Goal: Information Seeking & Learning: Learn about a topic

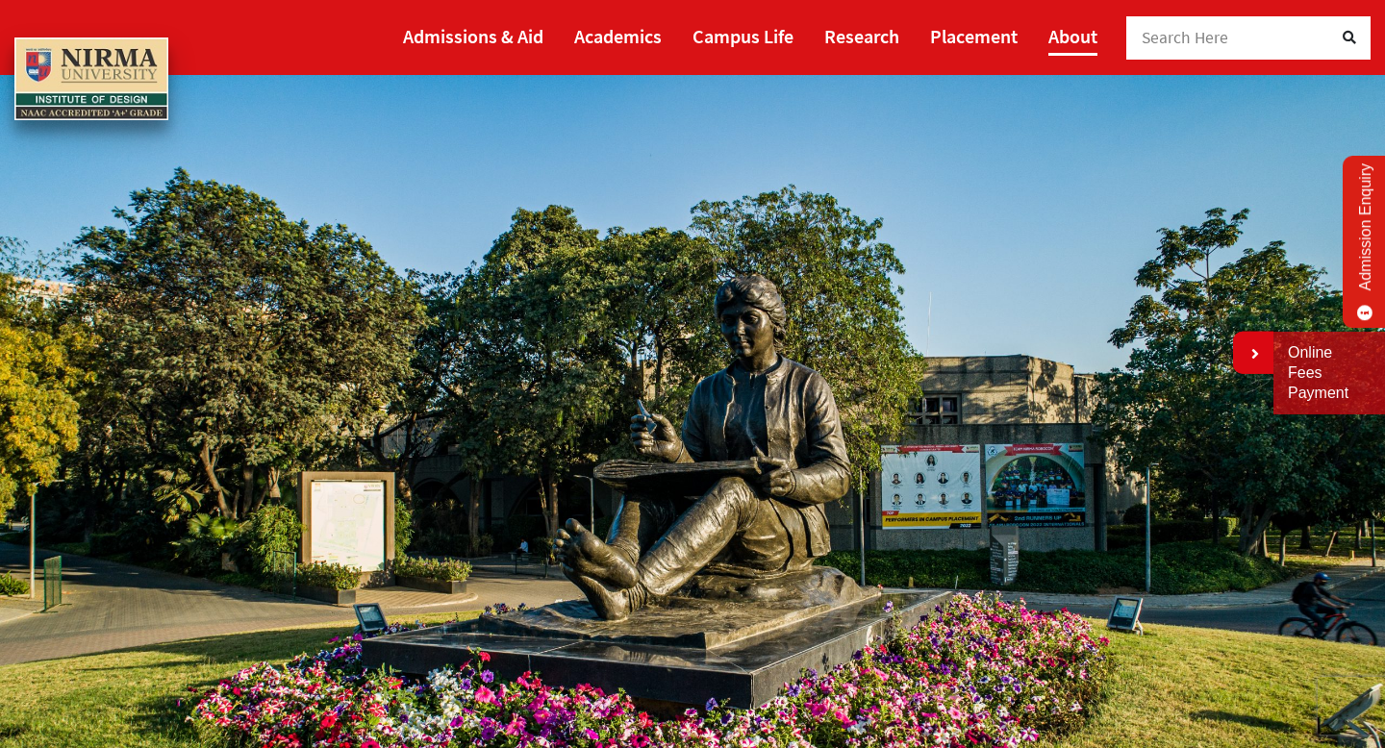
click at [1062, 37] on link "About" at bounding box center [1072, 35] width 49 height 39
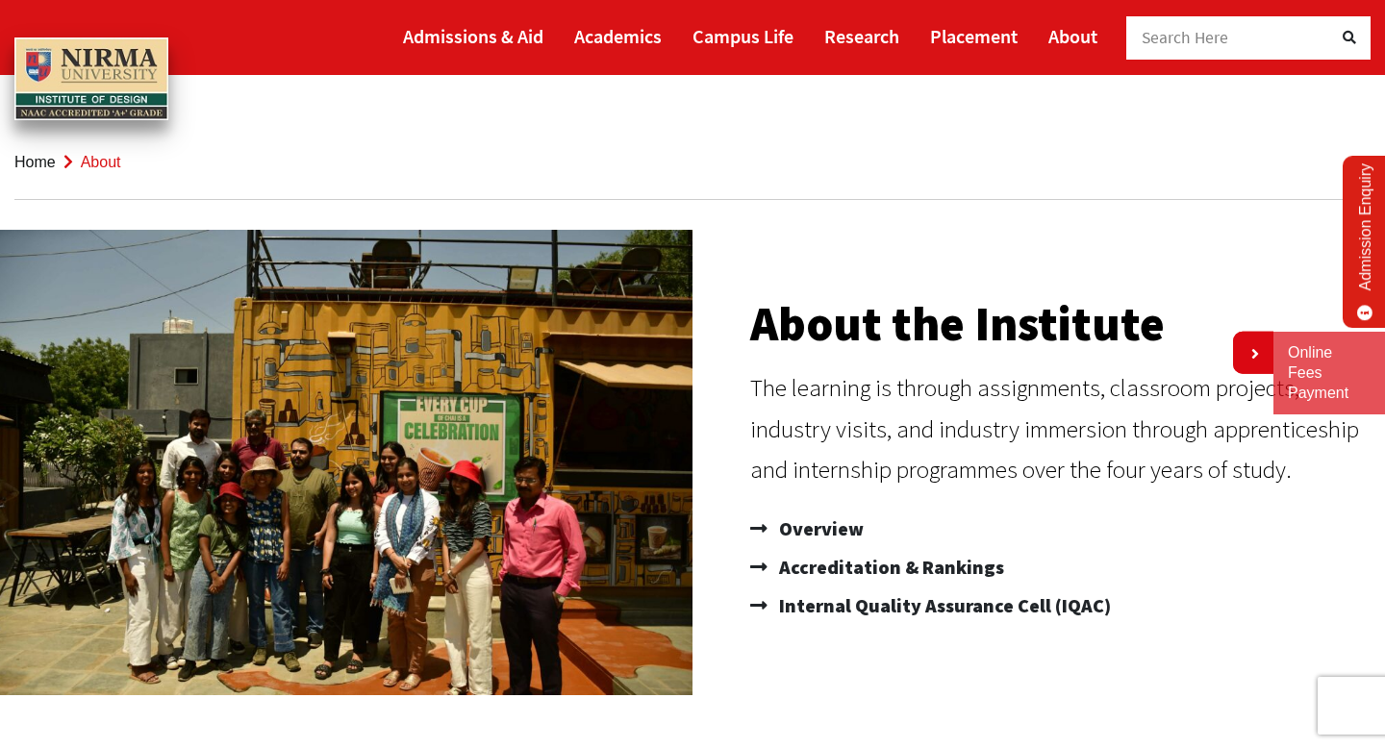
click at [1195, 47] on span "Search Here" at bounding box center [1186, 37] width 88 height 21
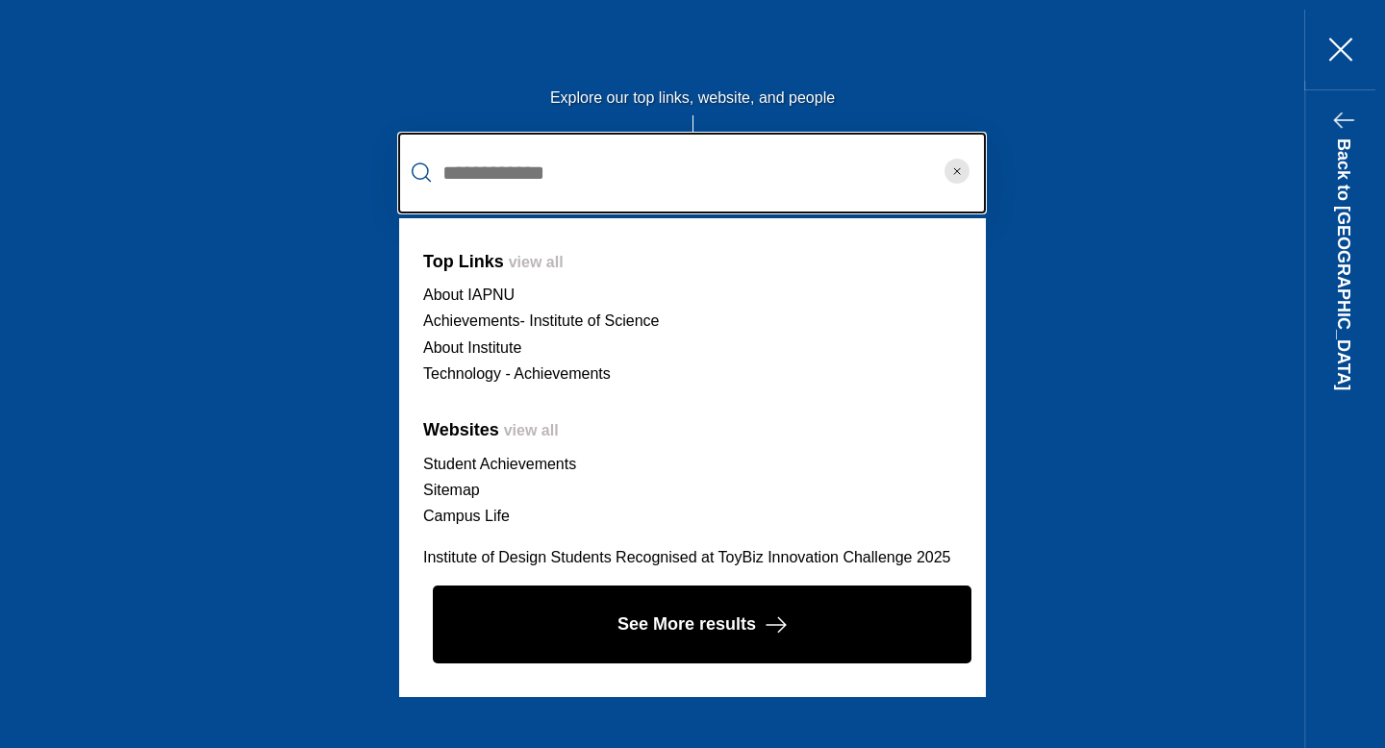
type input "**********"
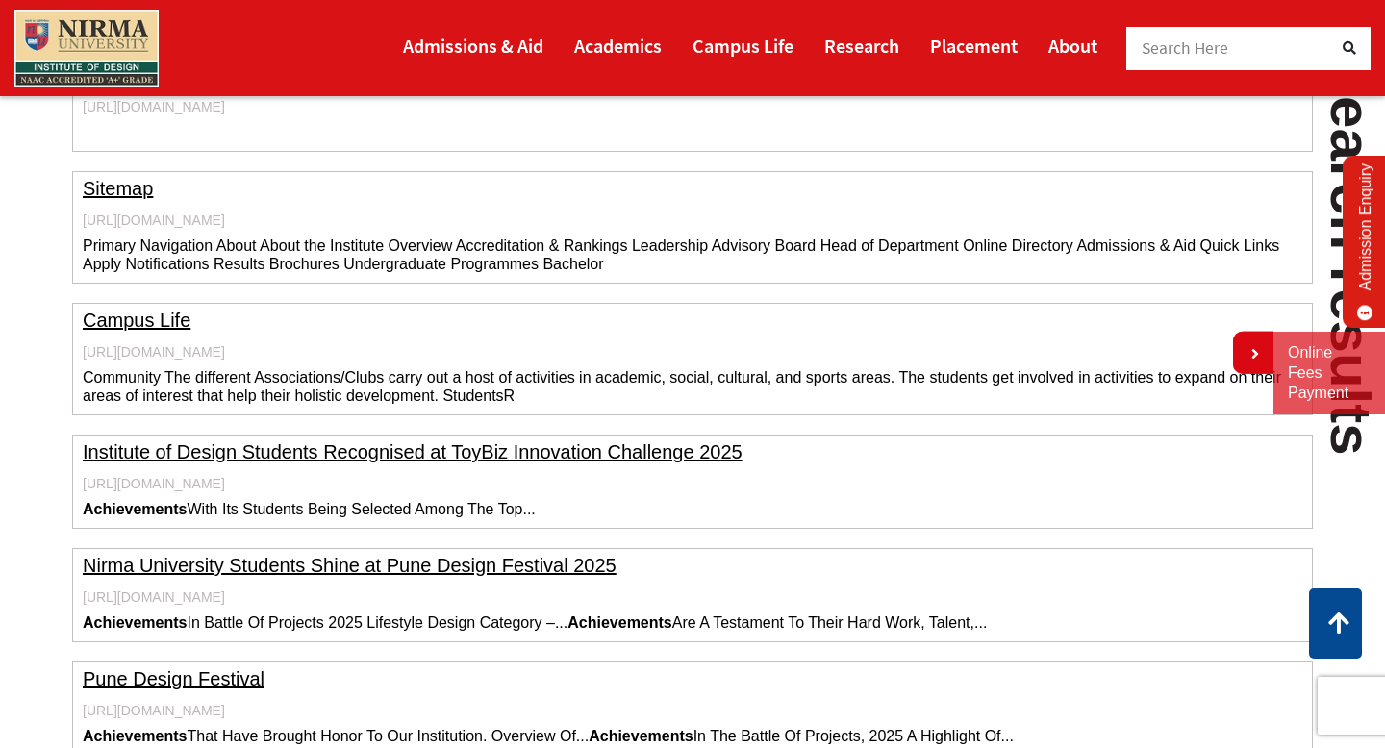
scroll to position [773, 0]
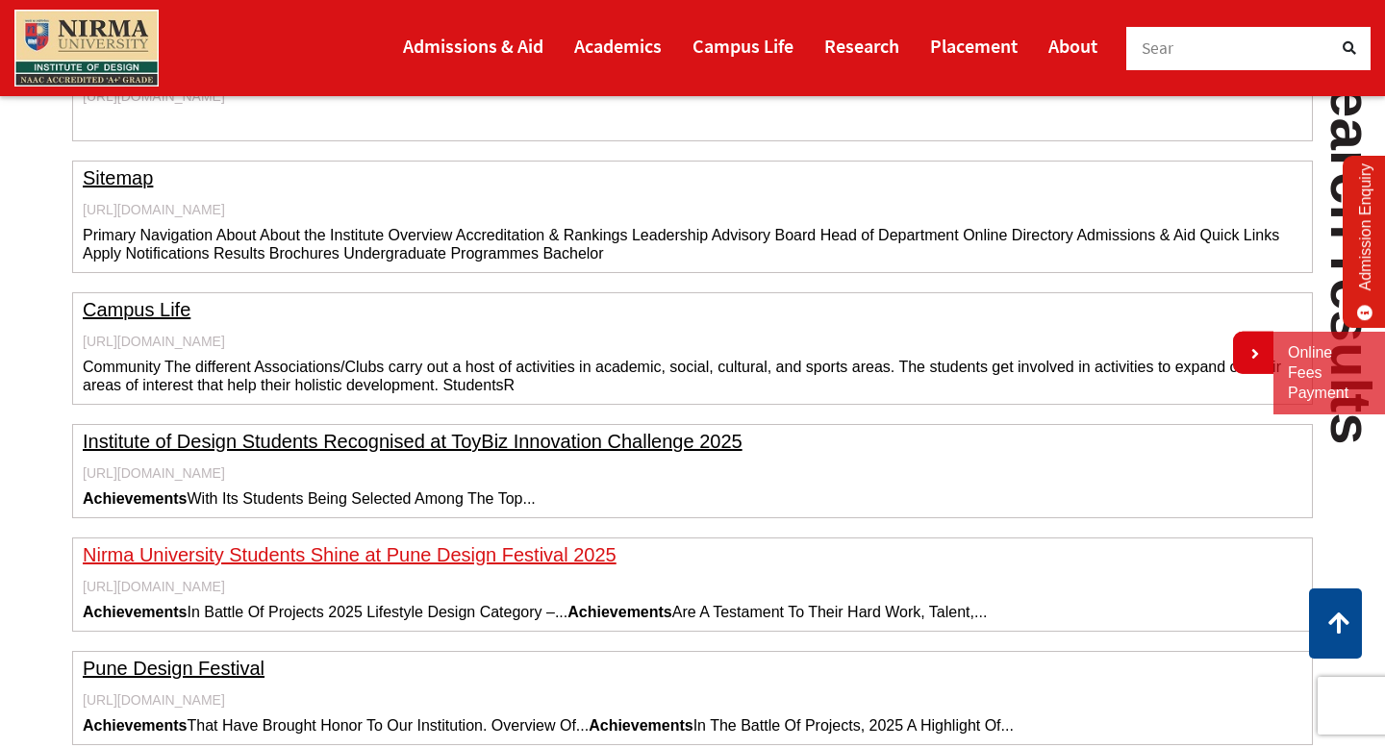
click at [421, 558] on link "Nirma University Students Shine at Pune Design Festival 2025" at bounding box center [350, 554] width 534 height 21
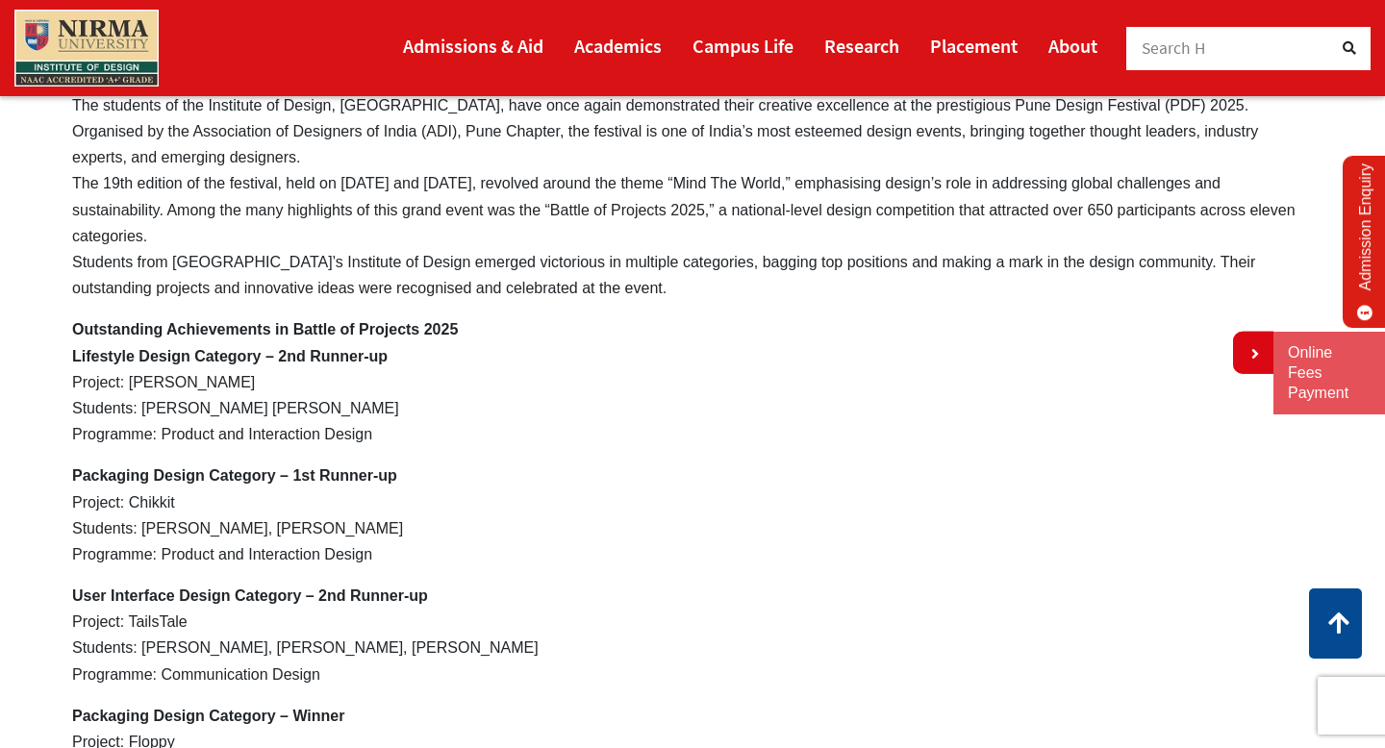
scroll to position [748, 0]
